Goal: Task Accomplishment & Management: Use online tool/utility

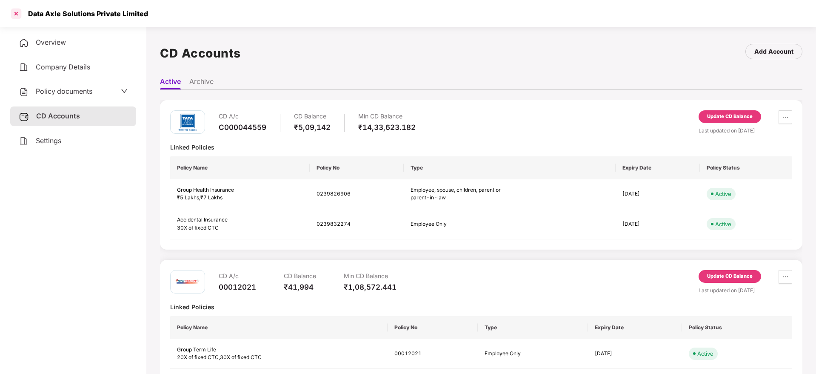
click at [20, 14] on div at bounding box center [16, 14] width 14 height 14
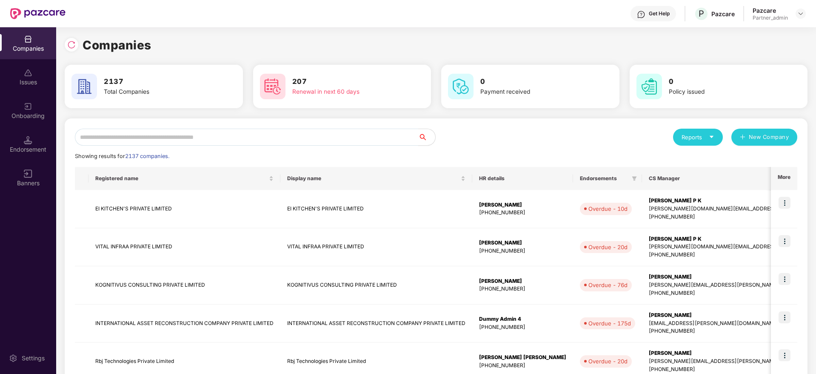
click at [244, 139] on input "text" at bounding box center [246, 137] width 343 height 17
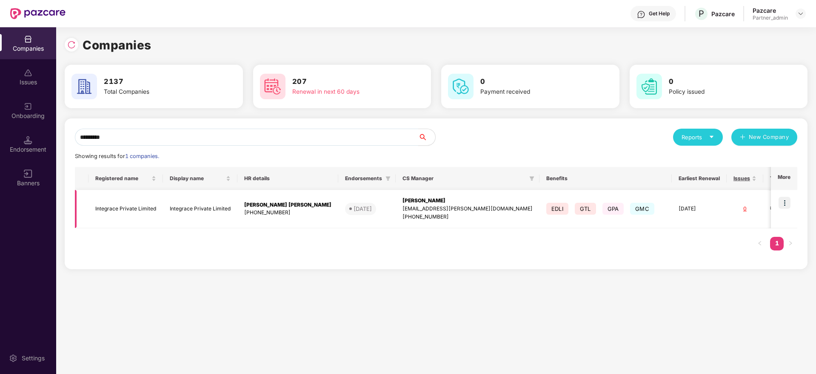
type input "*********"
click at [789, 200] on img at bounding box center [785, 203] width 12 height 12
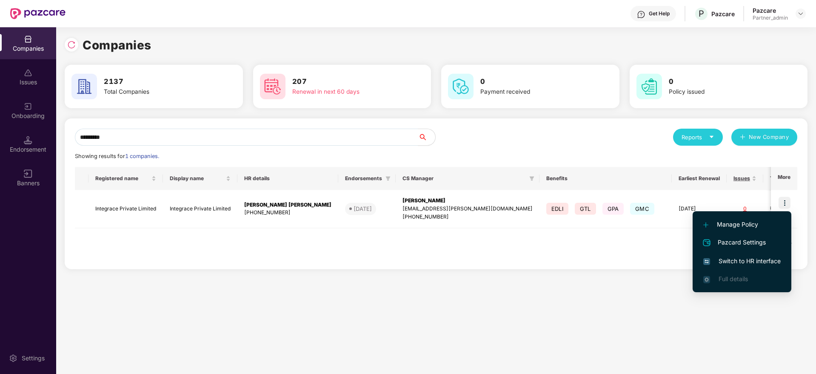
click at [736, 264] on span "Switch to HR interface" at bounding box center [742, 260] width 77 height 9
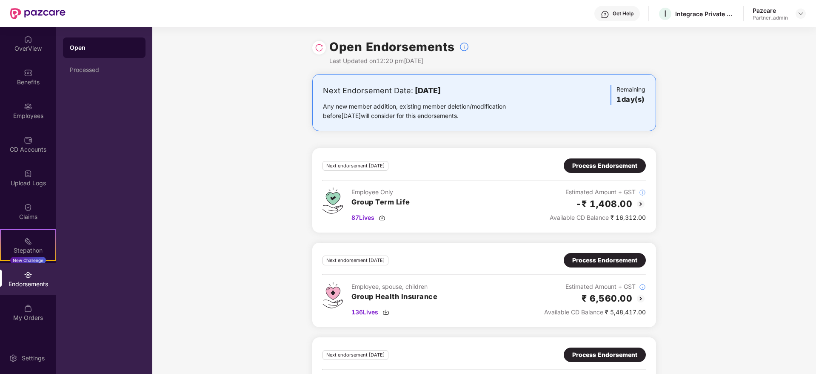
click at [582, 167] on div "Process Endorsement" at bounding box center [604, 165] width 65 height 9
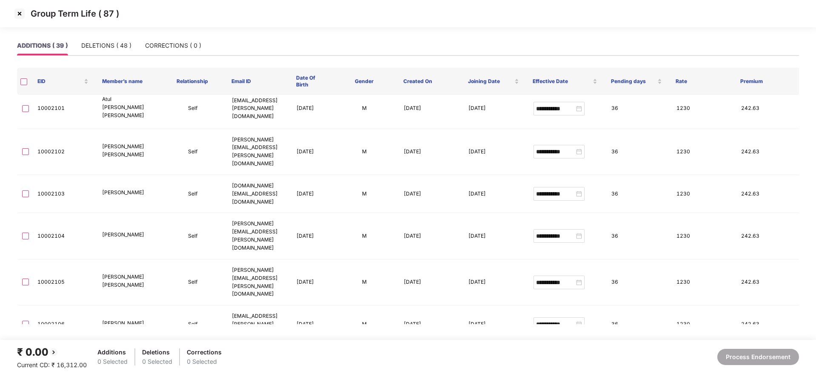
scroll to position [511, 0]
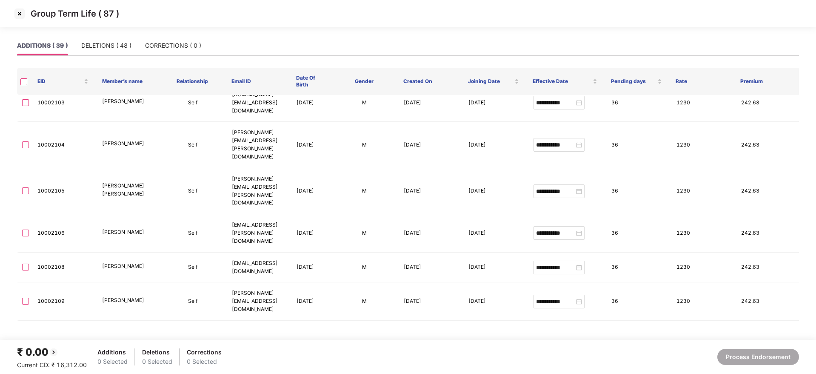
click at [20, 14] on img at bounding box center [20, 14] width 14 height 14
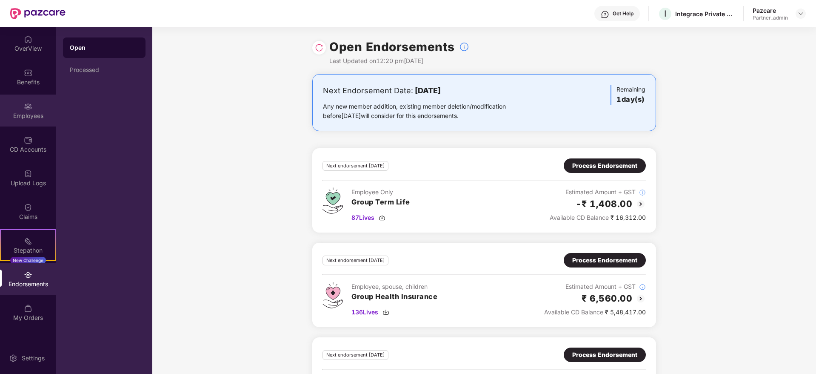
click at [39, 114] on div "Employees" at bounding box center [28, 116] width 56 height 9
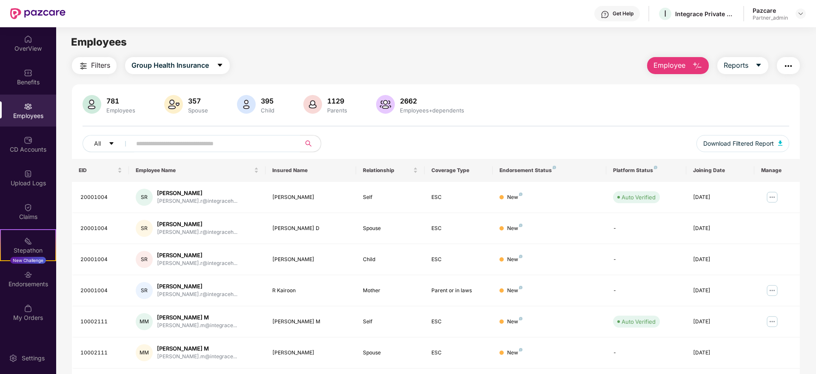
click at [787, 64] on img "button" at bounding box center [789, 66] width 10 height 10
click at [27, 289] on div "Endorsements" at bounding box center [28, 279] width 56 height 32
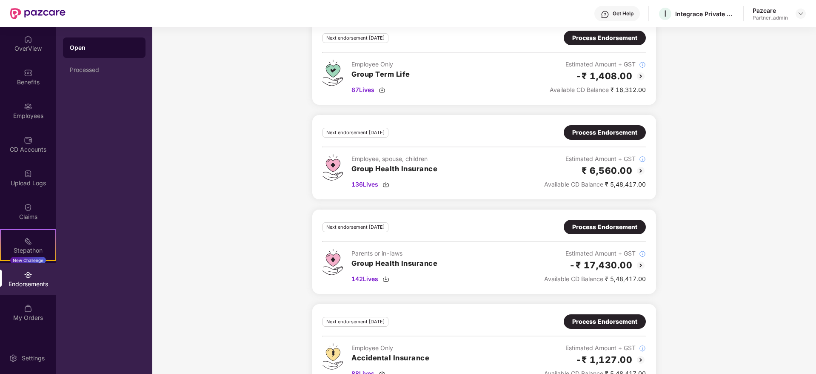
scroll to position [247, 0]
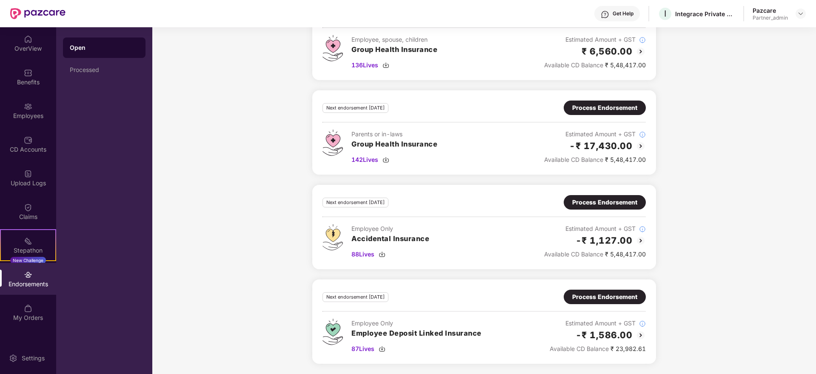
click at [593, 298] on div "Process Endorsement" at bounding box center [604, 296] width 65 height 9
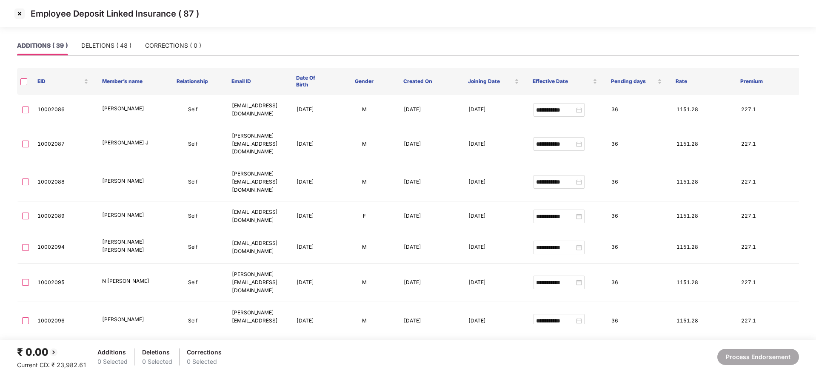
click at [16, 14] on img at bounding box center [20, 14] width 14 height 14
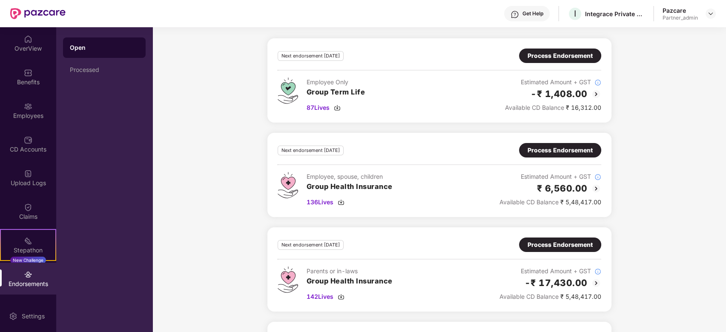
scroll to position [113, 0]
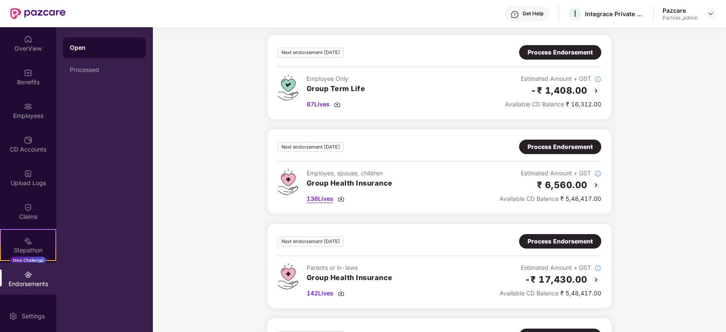
click at [341, 197] on img at bounding box center [340, 198] width 7 height 7
click at [552, 146] on div "Process Endorsement" at bounding box center [559, 146] width 65 height 9
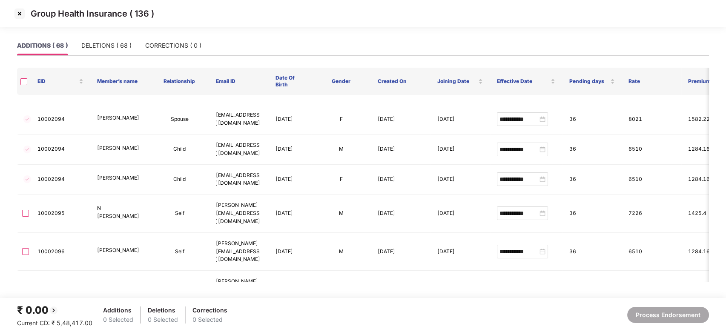
scroll to position [57, 0]
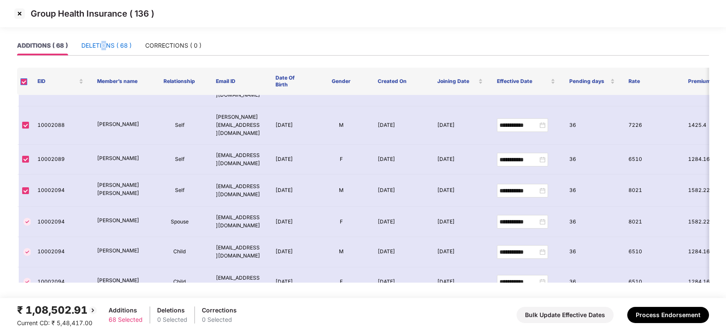
drag, startPoint x: 104, startPoint y: 46, endPoint x: 23, endPoint y: 81, distance: 88.4
click at [105, 45] on div "DELETIONS ( 68 )" at bounding box center [106, 45] width 50 height 9
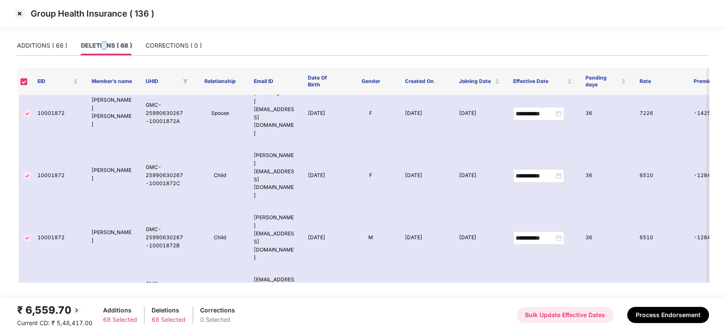
scroll to position [1759, 0]
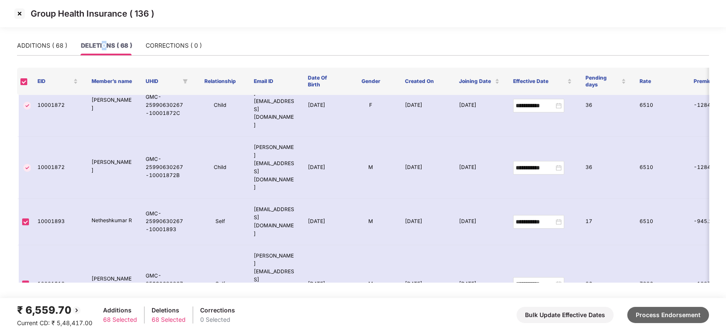
click at [663, 320] on button "Process Endorsement" at bounding box center [668, 315] width 82 height 16
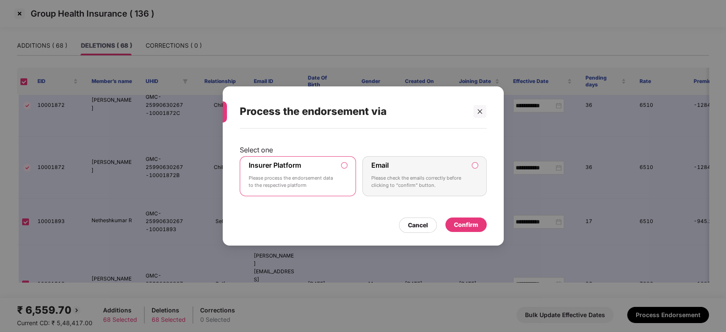
click at [465, 225] on div "Confirm" at bounding box center [466, 224] width 24 height 9
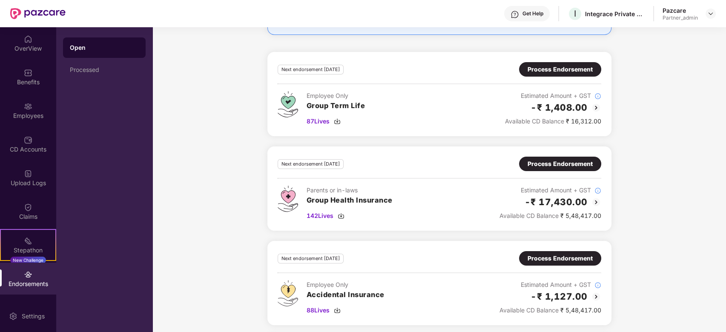
scroll to position [113, 0]
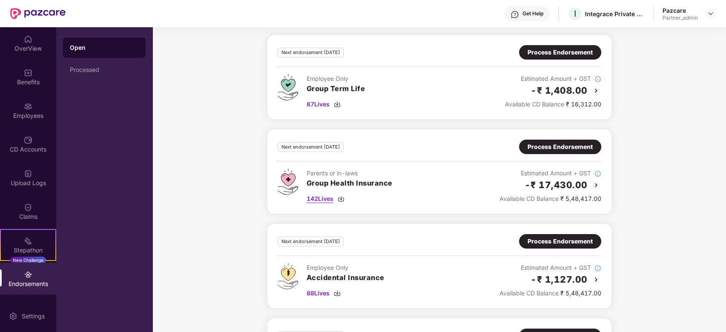
click at [342, 196] on img at bounding box center [340, 198] width 7 height 7
click at [541, 150] on div "Process Endorsement" at bounding box center [559, 146] width 65 height 9
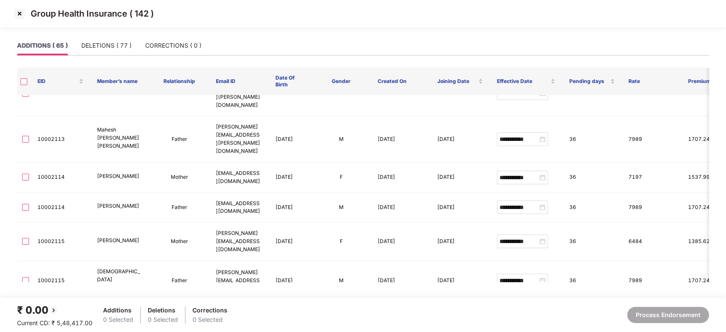
scroll to position [1475, 0]
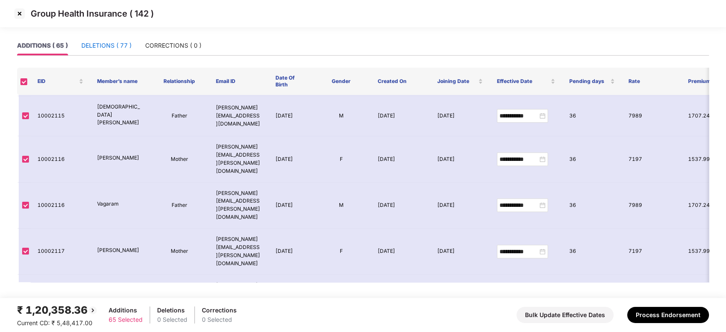
click at [119, 45] on div "DELETIONS ( 77 )" at bounding box center [106, 45] width 50 height 9
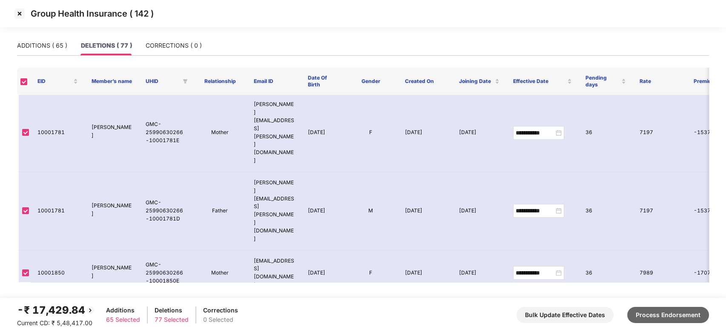
click at [657, 315] on button "Process Endorsement" at bounding box center [668, 315] width 82 height 16
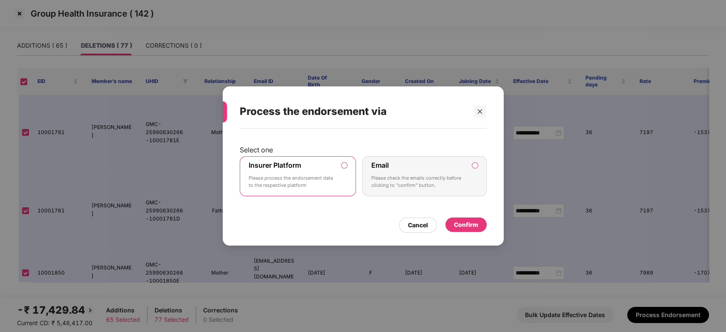
click at [466, 223] on div "Confirm" at bounding box center [466, 224] width 24 height 9
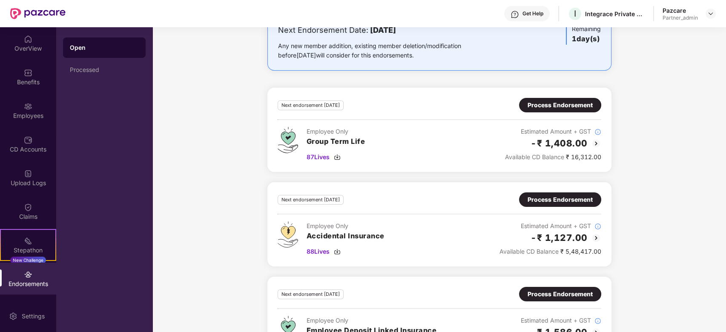
scroll to position [99, 0]
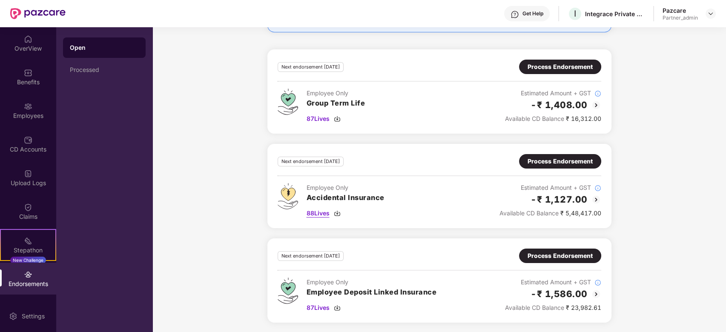
click at [338, 210] on img at bounding box center [337, 213] width 7 height 7
click at [538, 157] on div "Process Endorsement" at bounding box center [559, 161] width 65 height 9
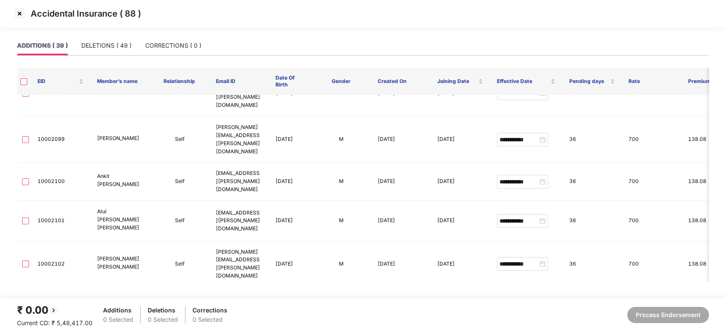
scroll to position [397, 0]
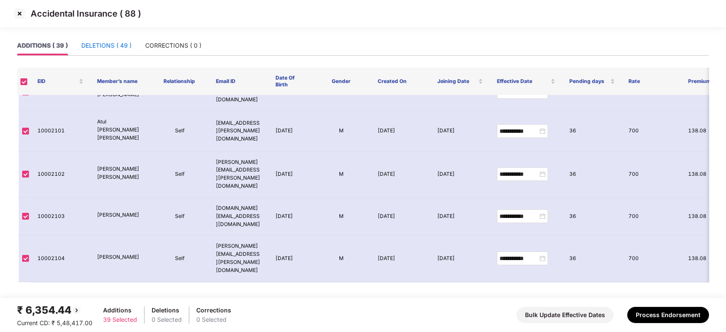
click at [99, 48] on div "DELETIONS ( 49 )" at bounding box center [106, 45] width 50 height 9
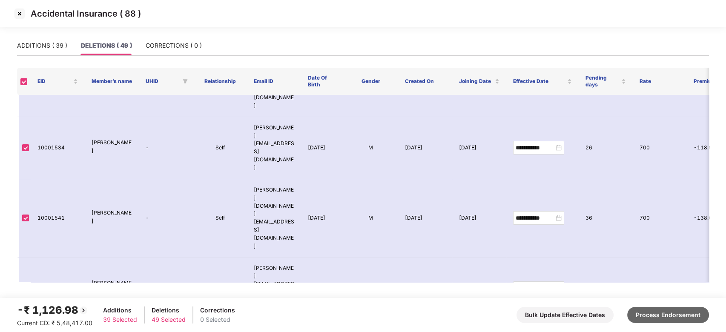
click at [662, 315] on button "Process Endorsement" at bounding box center [668, 315] width 82 height 16
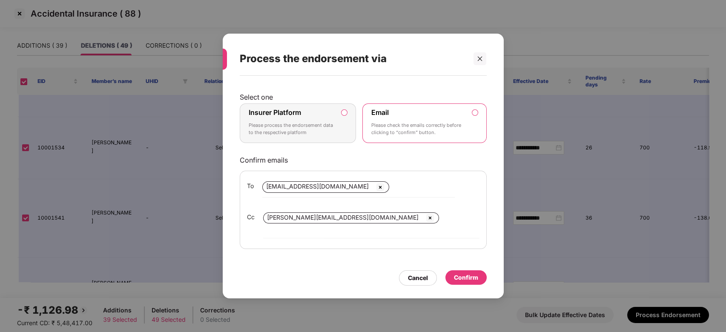
click at [319, 123] on div "Insurer Platform Please process the endorsement data to the respective platform" at bounding box center [292, 123] width 87 height 31
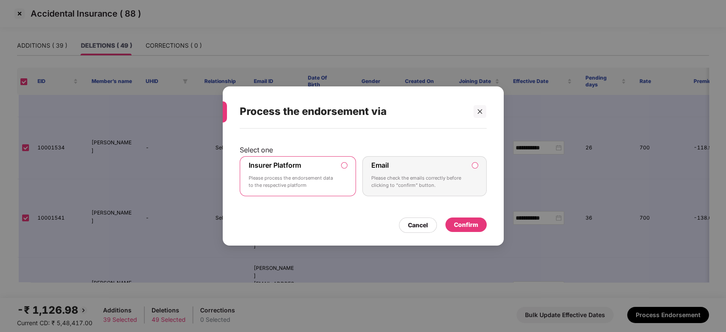
click at [478, 221] on div "Confirm" at bounding box center [465, 224] width 41 height 14
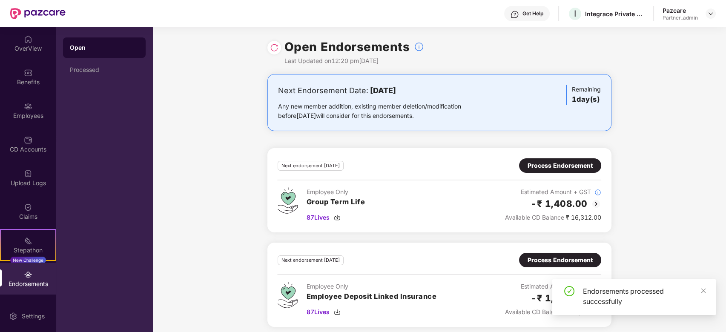
scroll to position [5, 0]
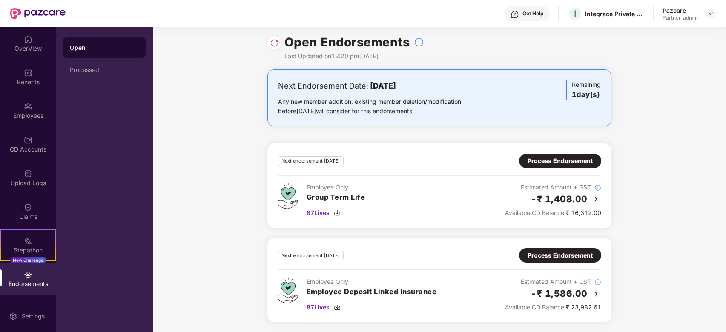
click at [340, 213] on img at bounding box center [337, 212] width 7 height 7
click at [548, 164] on div "Process Endorsement" at bounding box center [559, 160] width 65 height 9
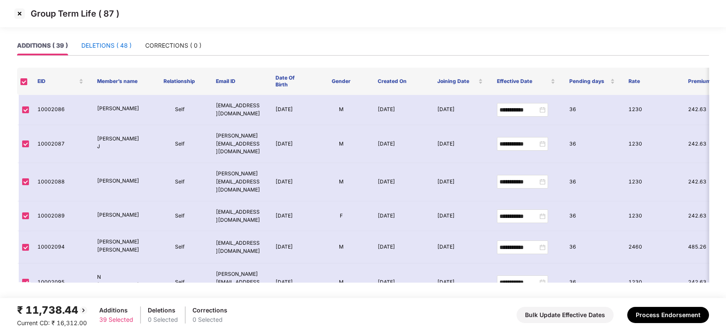
click at [97, 44] on div "DELETIONS ( 48 )" at bounding box center [106, 45] width 50 height 9
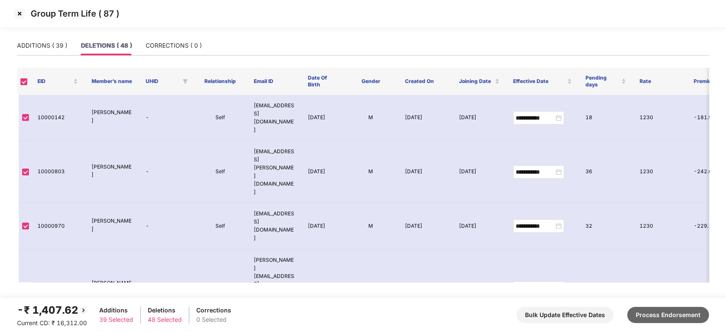
click at [647, 312] on button "Process Endorsement" at bounding box center [668, 315] width 82 height 16
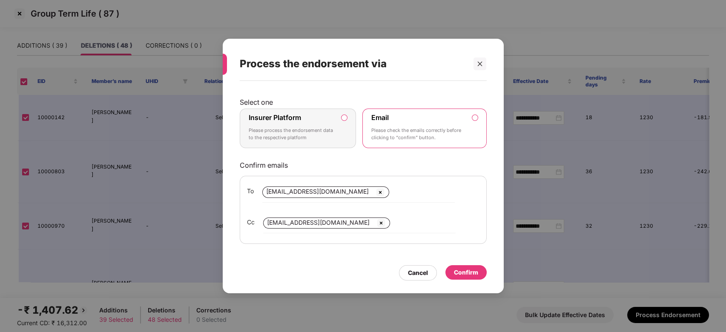
click at [307, 133] on p "Please process the endorsement data to the respective platform" at bounding box center [292, 134] width 87 height 15
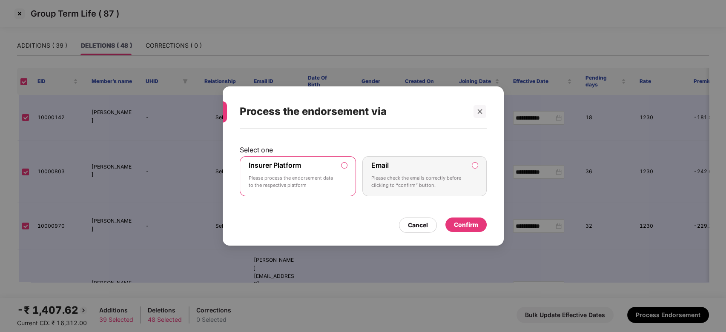
click at [463, 221] on div "Confirm" at bounding box center [466, 224] width 24 height 9
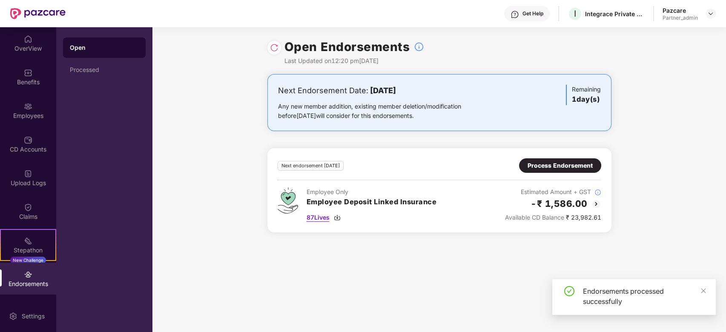
click at [338, 216] on img at bounding box center [337, 217] width 7 height 7
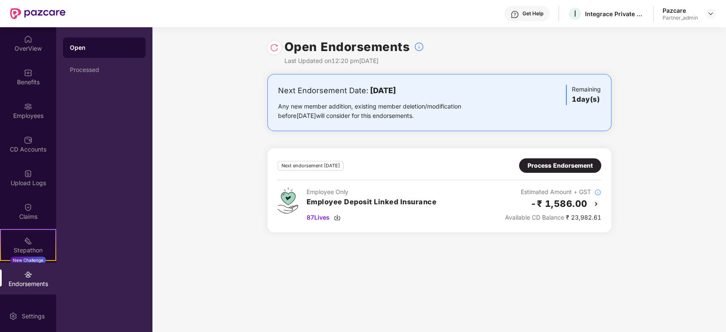
click at [547, 161] on div "Process Endorsement" at bounding box center [559, 165] width 65 height 9
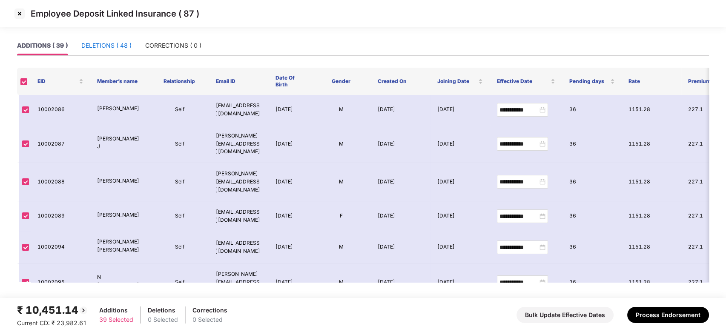
click at [100, 44] on div "DELETIONS ( 48 )" at bounding box center [106, 45] width 50 height 9
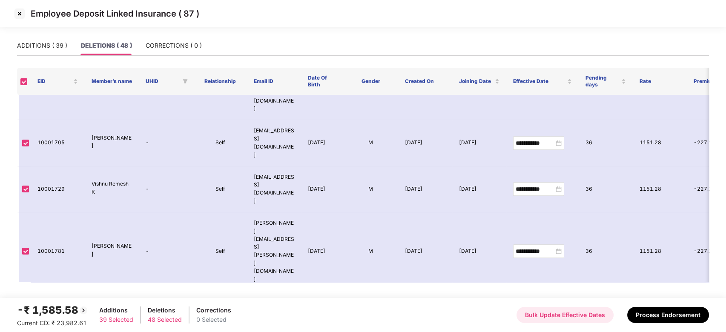
scroll to position [851, 0]
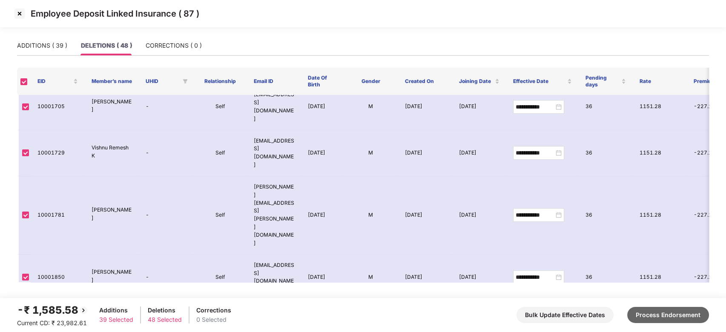
click at [679, 312] on button "Process Endorsement" at bounding box center [668, 315] width 82 height 16
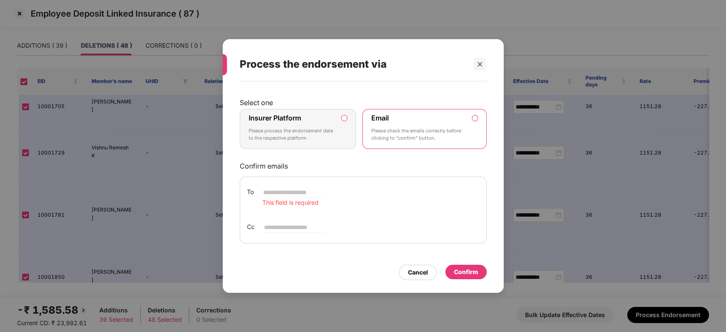
click at [315, 126] on div "Insurer Platform Please process the endorsement data to the respective platform" at bounding box center [292, 129] width 87 height 31
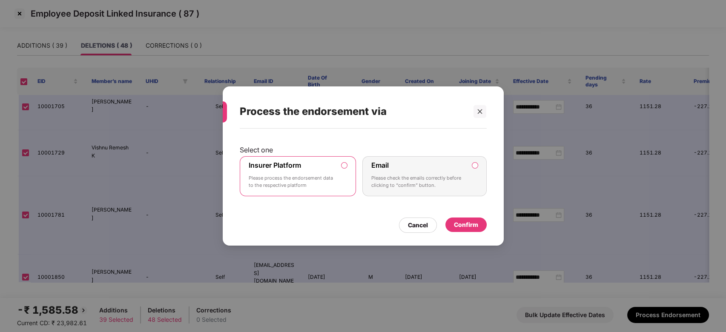
click at [470, 224] on div "Confirm" at bounding box center [466, 224] width 24 height 9
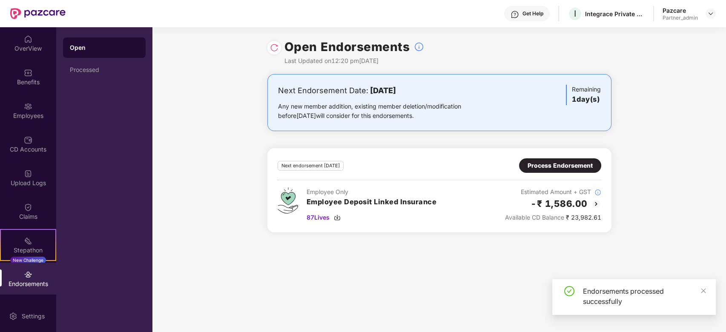
click at [272, 51] on img at bounding box center [274, 47] width 9 height 9
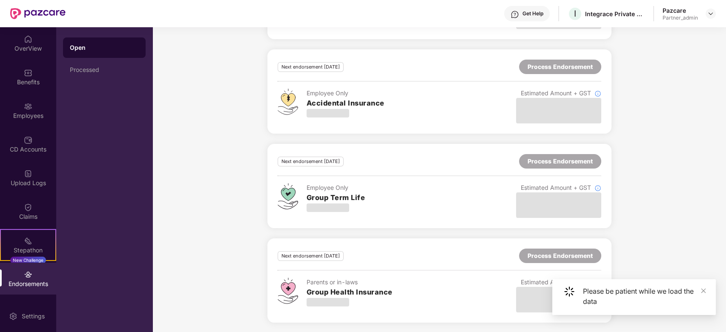
scroll to position [0, 0]
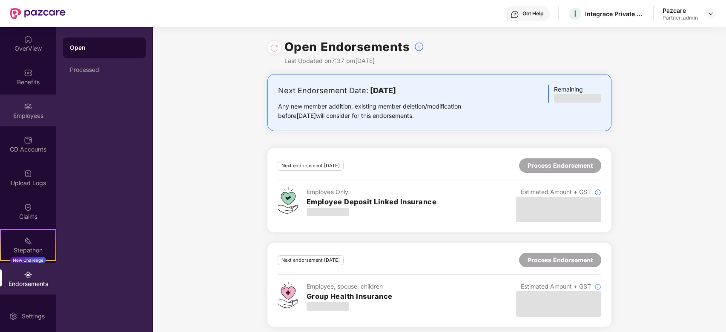
click at [23, 122] on div "Employees" at bounding box center [28, 110] width 56 height 32
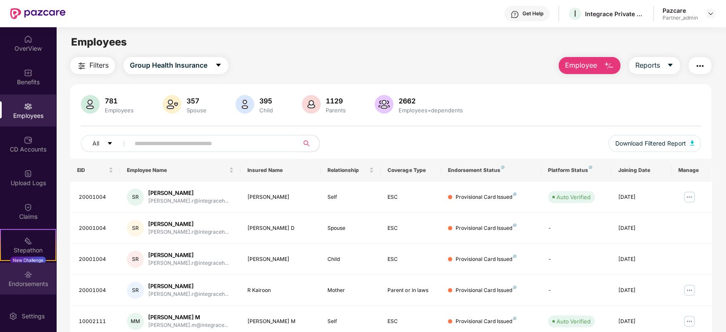
click at [25, 283] on div "Endorsements" at bounding box center [28, 284] width 56 height 9
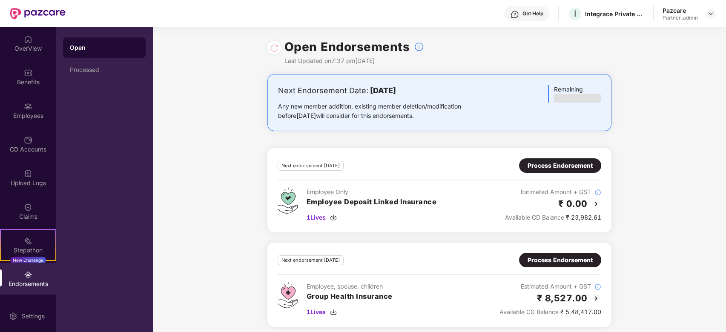
click at [554, 169] on div "Process Endorsement" at bounding box center [559, 165] width 65 height 9
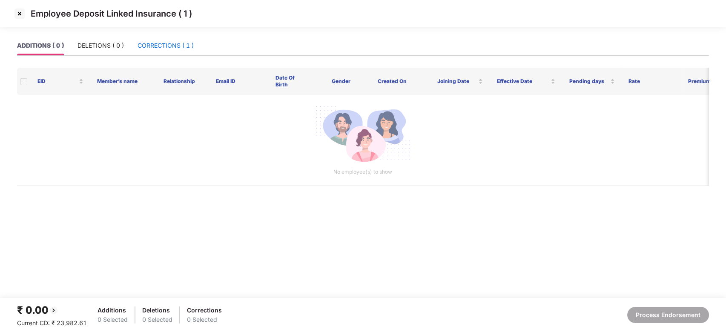
click at [190, 46] on div "CORRECTIONS ( 1 )" at bounding box center [165, 45] width 56 height 9
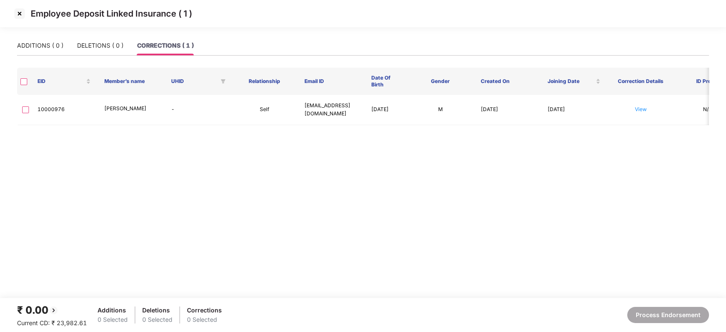
click at [20, 18] on img at bounding box center [20, 14] width 14 height 14
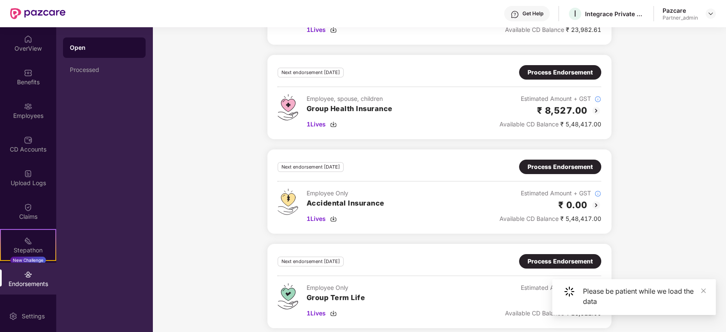
scroll to position [170, 0]
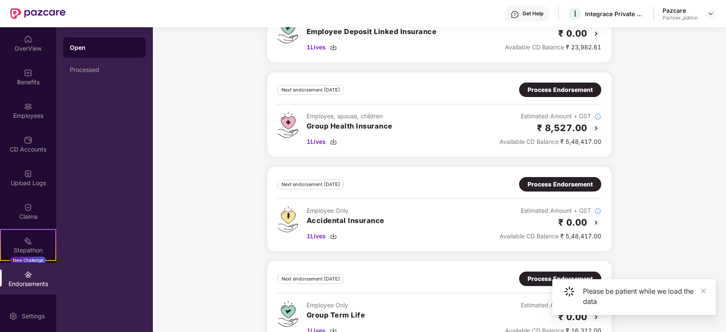
click at [568, 90] on div "Process Endorsement" at bounding box center [559, 89] width 65 height 9
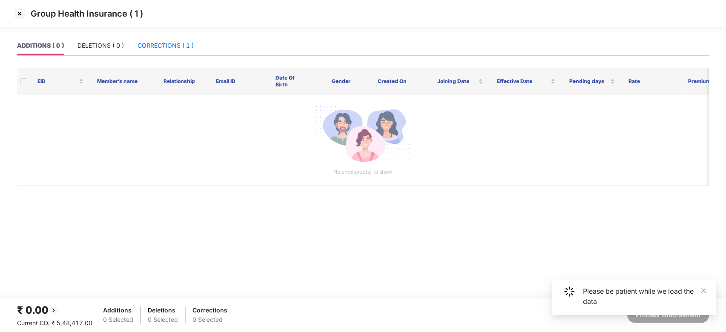
click at [170, 47] on div "CORRECTIONS ( 1 )" at bounding box center [165, 45] width 56 height 9
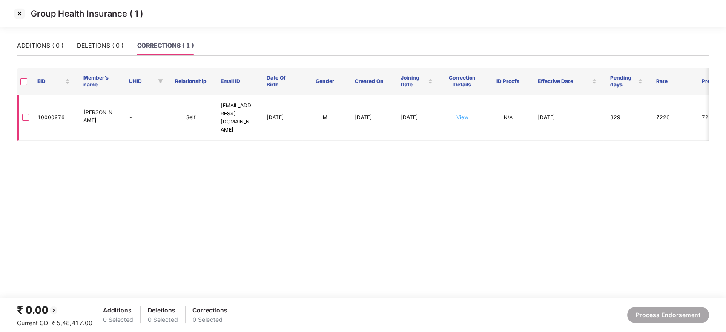
click at [463, 114] on link "View" at bounding box center [462, 117] width 12 height 6
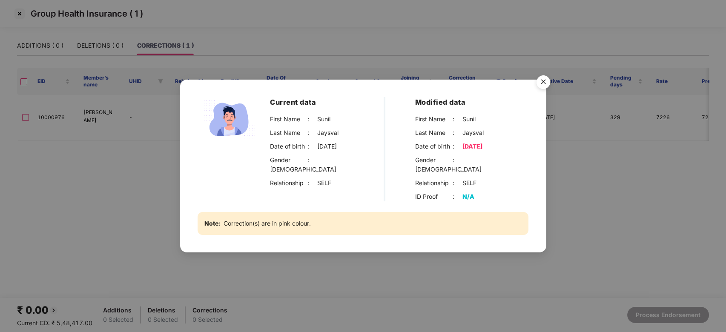
click at [541, 87] on img "Close" at bounding box center [543, 83] width 24 height 24
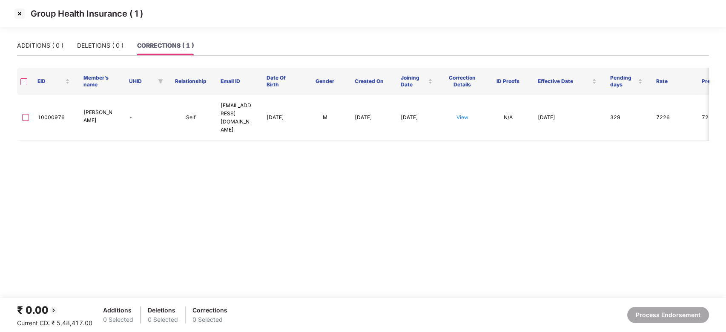
click at [19, 14] on img at bounding box center [20, 14] width 14 height 14
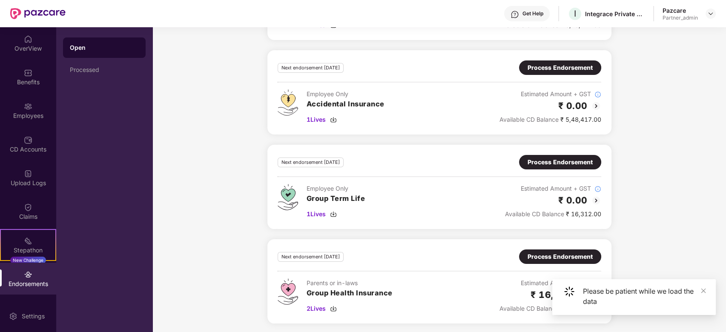
scroll to position [288, 0]
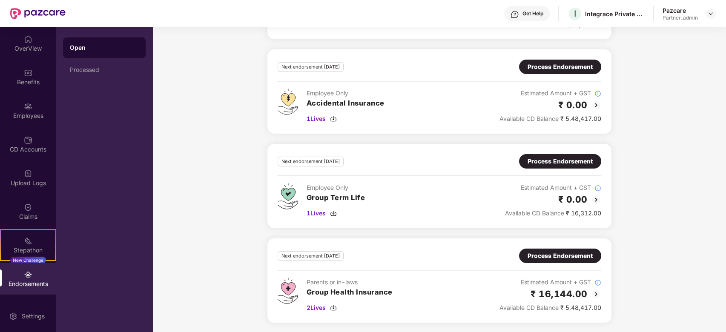
click at [558, 256] on div "Process Endorsement" at bounding box center [559, 255] width 65 height 9
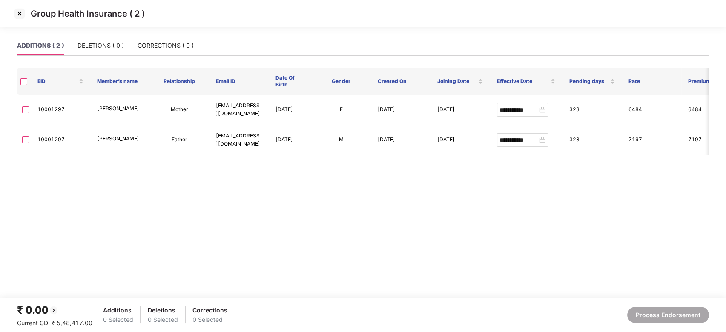
click at [17, 13] on img at bounding box center [20, 14] width 14 height 14
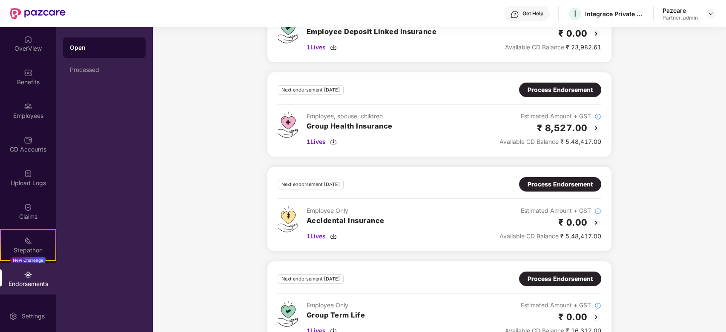
scroll to position [227, 0]
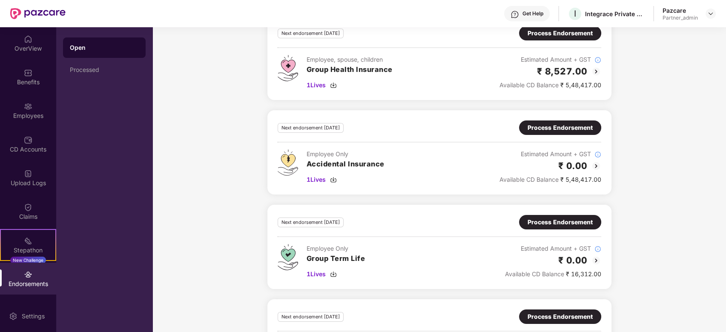
click at [557, 127] on div "Process Endorsement" at bounding box center [559, 127] width 65 height 9
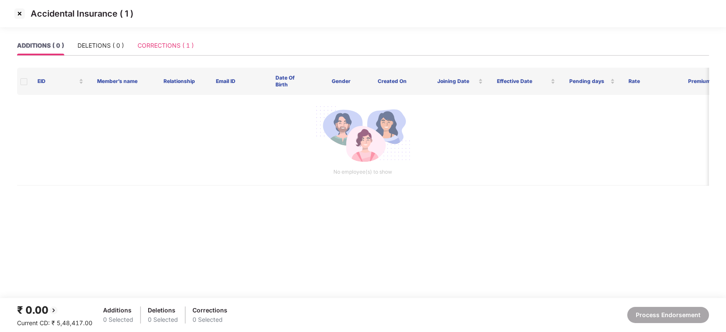
click at [158, 51] on div "CORRECTIONS ( 1 )" at bounding box center [165, 46] width 56 height 20
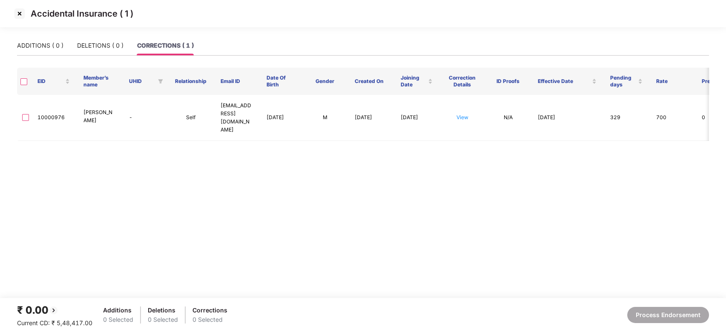
click at [19, 13] on img at bounding box center [20, 14] width 14 height 14
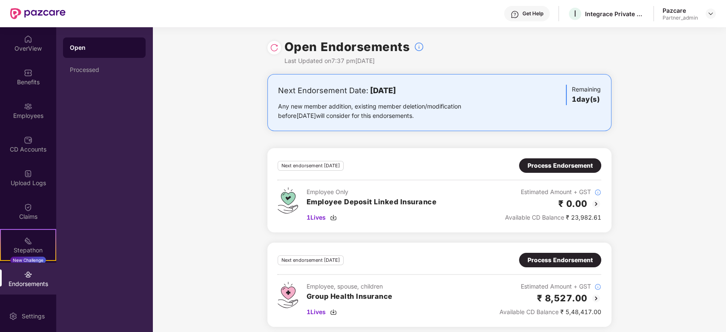
click at [272, 48] on img at bounding box center [274, 47] width 9 height 9
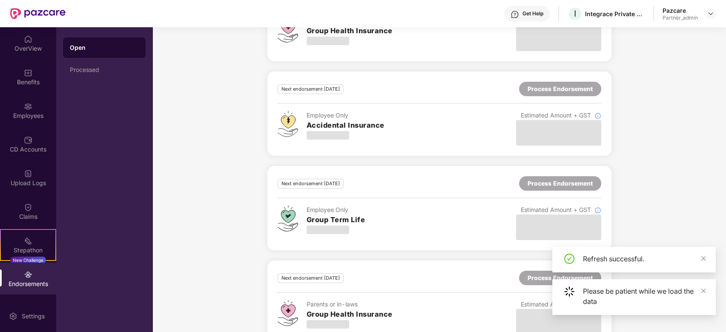
scroll to position [288, 0]
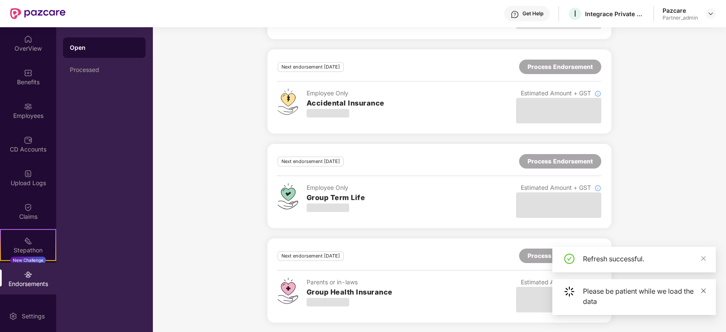
click at [704, 291] on icon "close" at bounding box center [703, 290] width 5 height 5
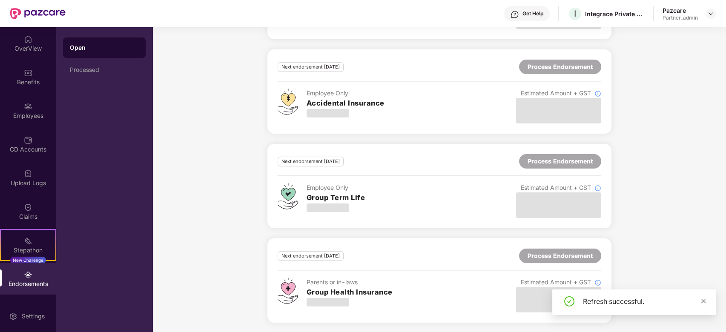
click at [704, 299] on icon "close" at bounding box center [703, 301] width 6 height 6
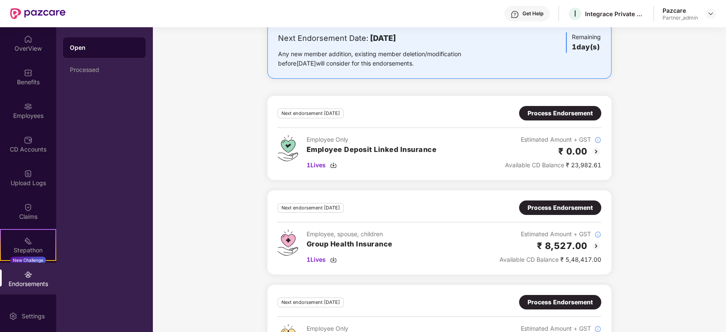
scroll to position [113, 0]
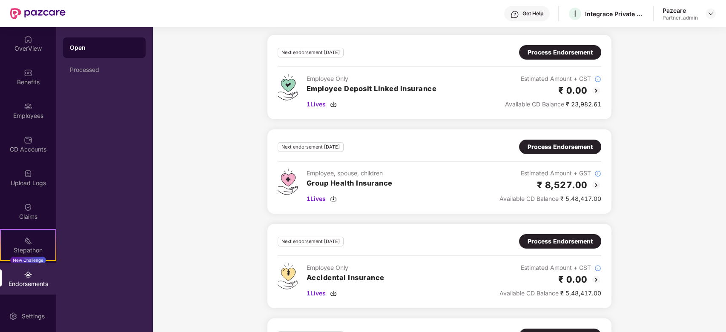
click at [552, 148] on div "Process Endorsement" at bounding box center [559, 146] width 65 height 9
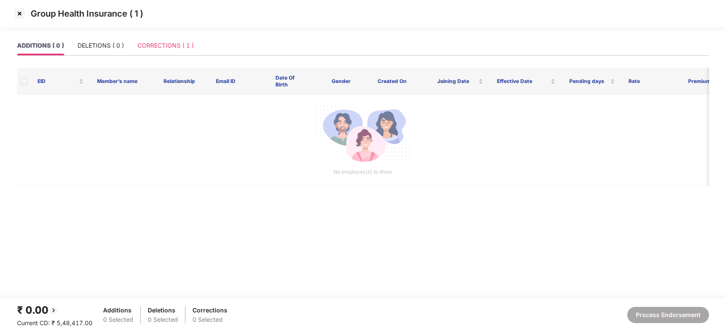
click at [171, 51] on div "CORRECTIONS ( 1 )" at bounding box center [165, 46] width 56 height 20
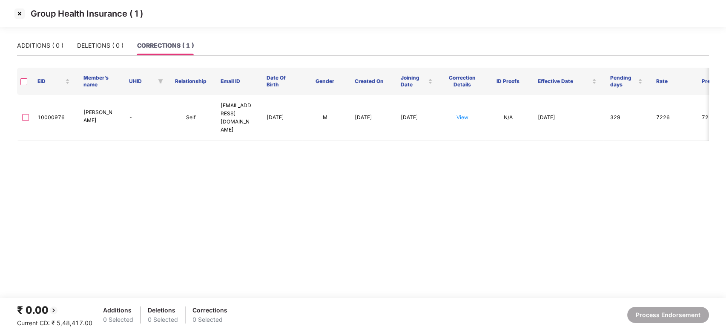
click at [17, 12] on img at bounding box center [20, 14] width 14 height 14
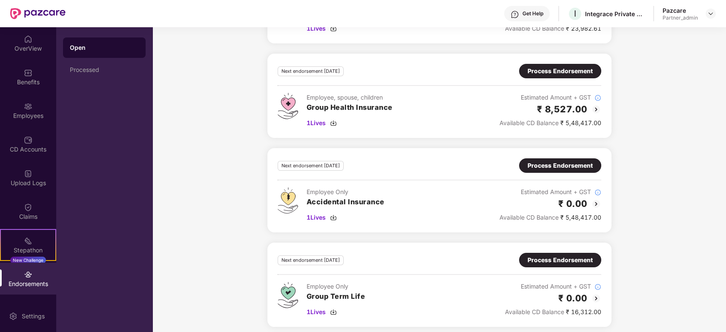
scroll to position [174, 0]
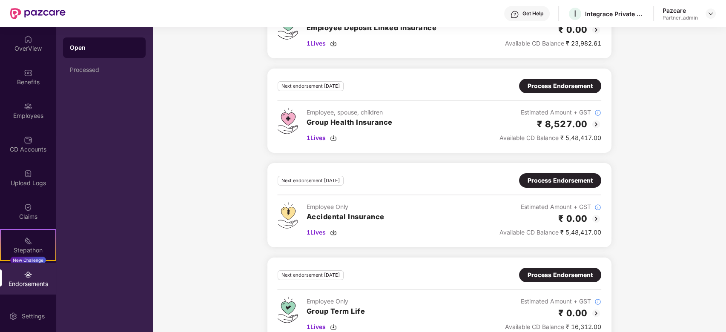
click at [542, 182] on div "Process Endorsement" at bounding box center [559, 180] width 65 height 9
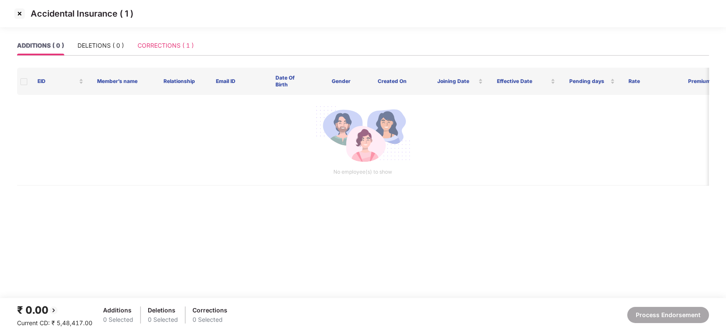
click at [163, 40] on div "CORRECTIONS ( 1 )" at bounding box center [165, 46] width 56 height 20
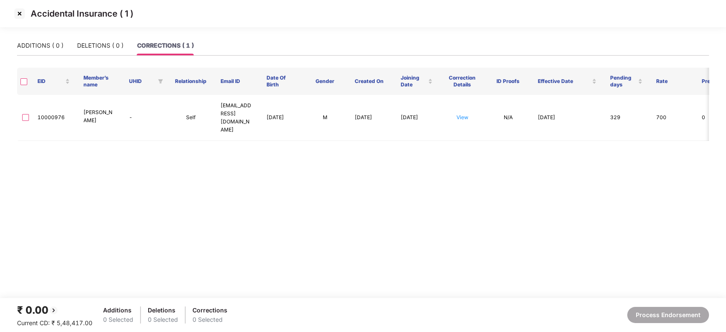
click at [18, 15] on img at bounding box center [20, 14] width 14 height 14
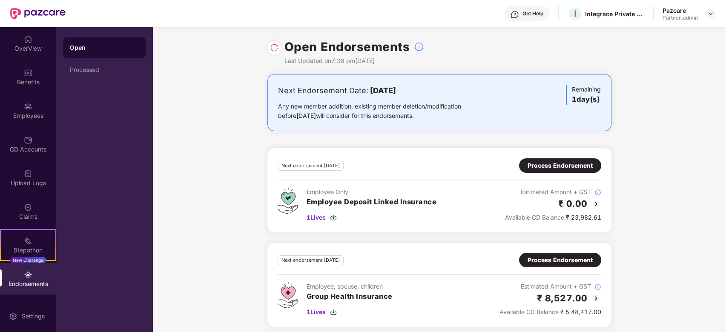
click at [561, 164] on div "Process Endorsement" at bounding box center [559, 165] width 65 height 9
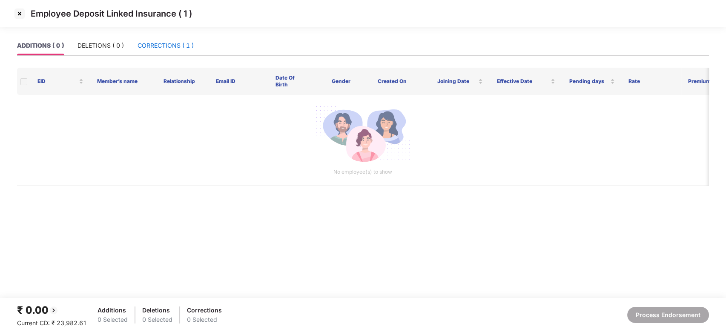
click at [174, 46] on div "CORRECTIONS ( 1 )" at bounding box center [165, 45] width 56 height 9
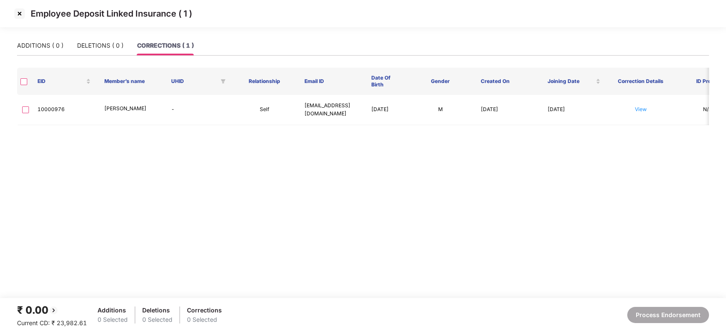
click at [19, 14] on img at bounding box center [20, 14] width 14 height 14
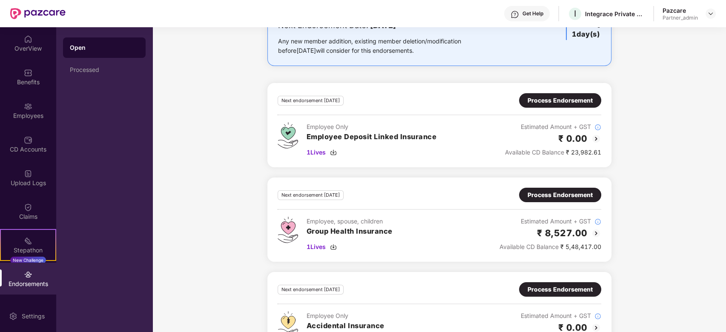
scroll to position [113, 0]
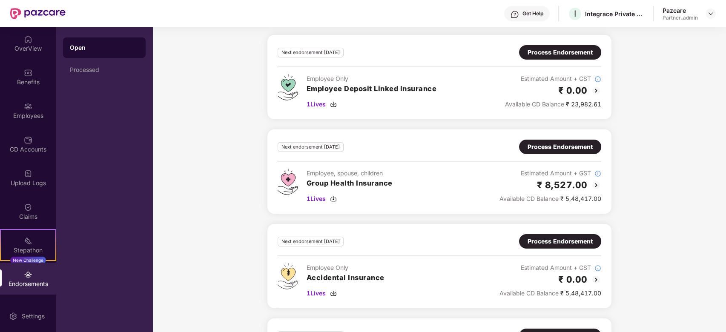
click at [547, 147] on div "Process Endorsement" at bounding box center [559, 146] width 65 height 9
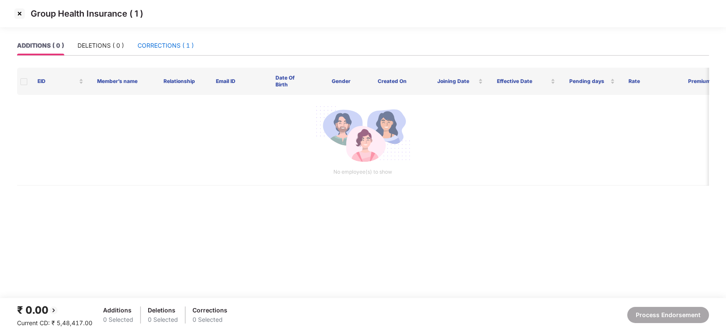
click at [166, 45] on div "CORRECTIONS ( 1 )" at bounding box center [165, 45] width 56 height 9
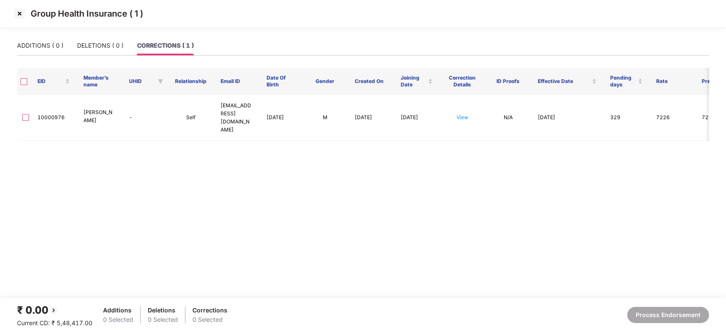
click at [20, 12] on img at bounding box center [20, 14] width 14 height 14
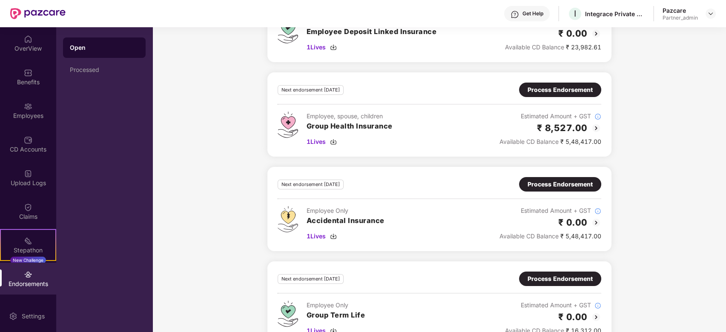
scroll to position [227, 0]
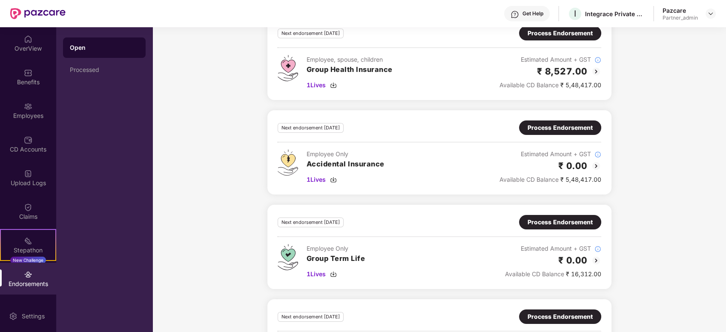
click at [566, 126] on div "Process Endorsement" at bounding box center [559, 127] width 65 height 9
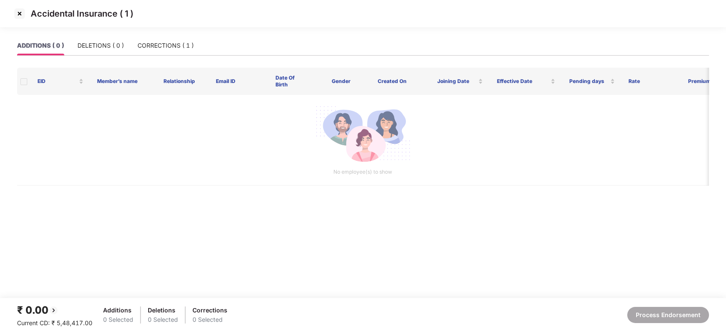
click at [14, 16] on img at bounding box center [20, 14] width 14 height 14
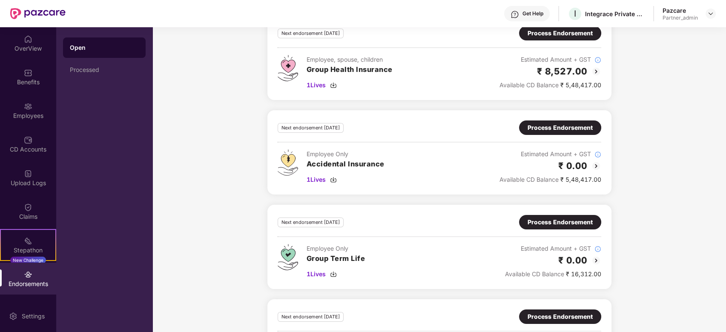
scroll to position [283, 0]
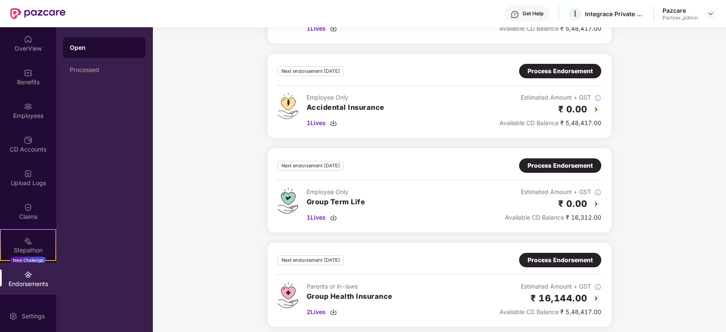
click at [542, 161] on div "Process Endorsement" at bounding box center [559, 165] width 65 height 9
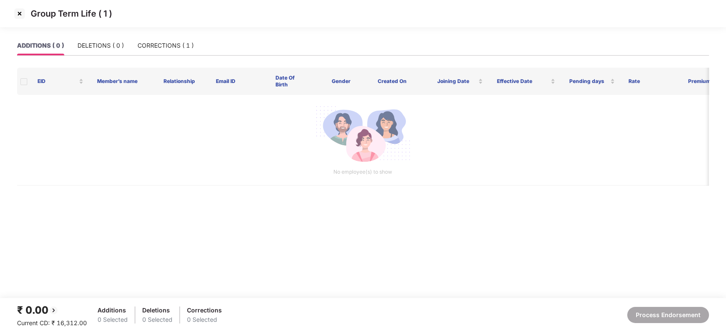
click at [19, 15] on img at bounding box center [20, 14] width 14 height 14
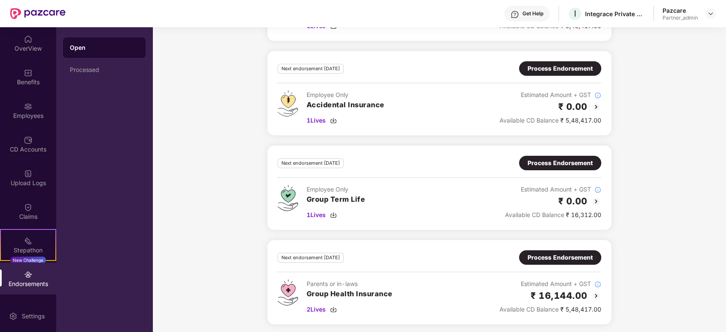
scroll to position [288, 0]
